Goal: Check status: Check status

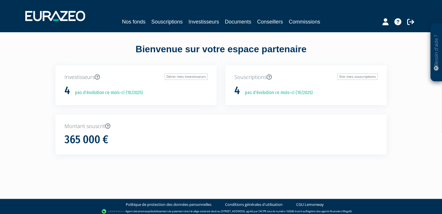
click at [140, 84] on div "Investisseurs Gérer mes investisseurs 4 pas d'évolution ce mois-ci (10/2025)" at bounding box center [135, 85] width 161 height 40
click at [166, 76] on link "Gérer mes investisseurs" at bounding box center [186, 76] width 43 height 6
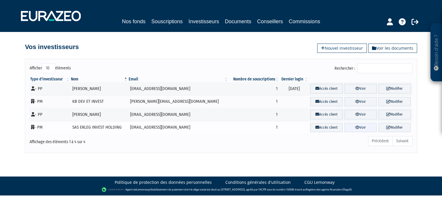
click at [357, 129] on link "Voir" at bounding box center [360, 128] width 32 height 10
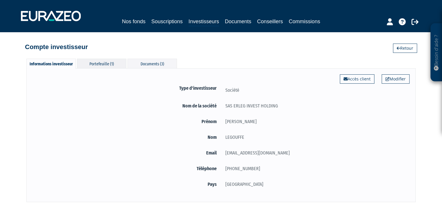
click at [119, 64] on div "Portefeuille (1)" at bounding box center [101, 64] width 49 height 10
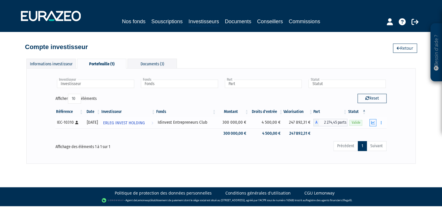
click at [371, 124] on button "button" at bounding box center [372, 122] width 7 height 7
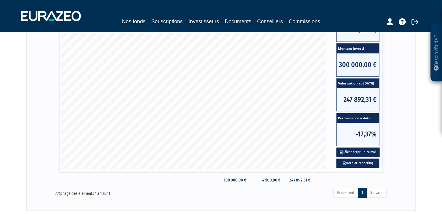
scroll to position [153, 0]
